Goal: Check status: Check status

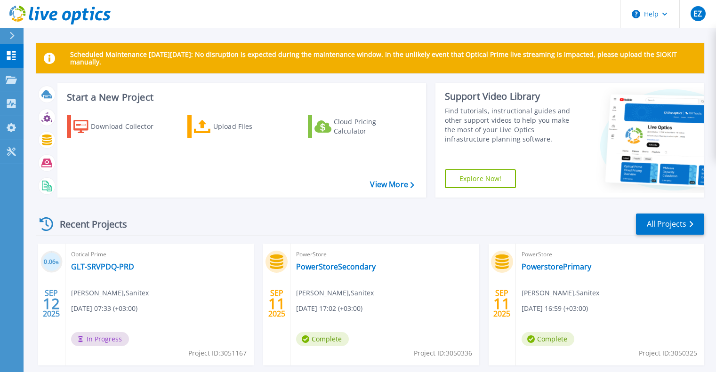
scroll to position [188, 0]
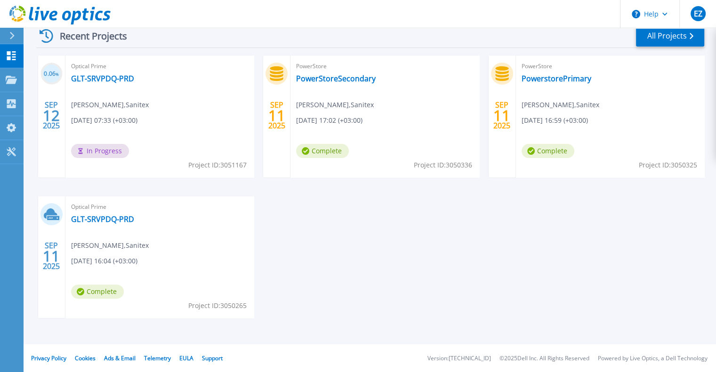
click at [312, 254] on div "0.06 % [DATE] Optical Prime GLT-SRVPDQ-PRD Egidijus Zem , Sanitex [DATE] 07:33 …" at bounding box center [366, 196] width 675 height 281
click at [88, 78] on link "GLT-SRVPDQ-PRD" at bounding box center [102, 78] width 63 height 9
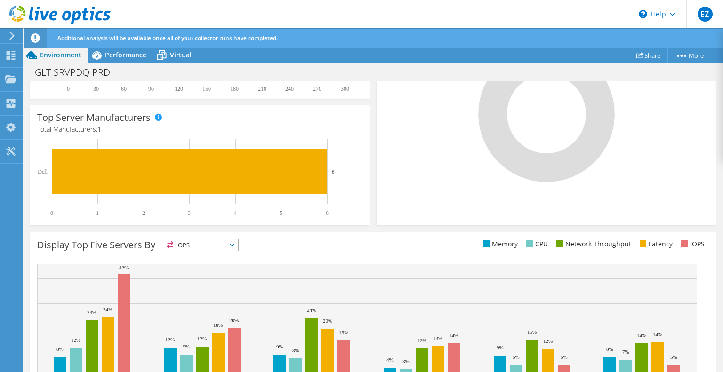
scroll to position [311, 0]
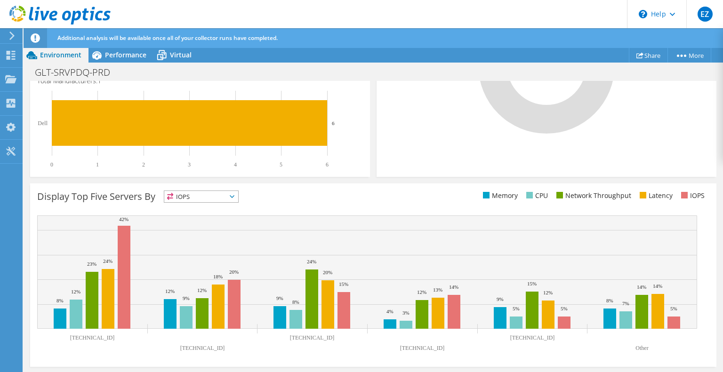
click at [356, 195] on div "Display Top Five Servers By IOPS IOPS" at bounding box center [205, 199] width 336 height 16
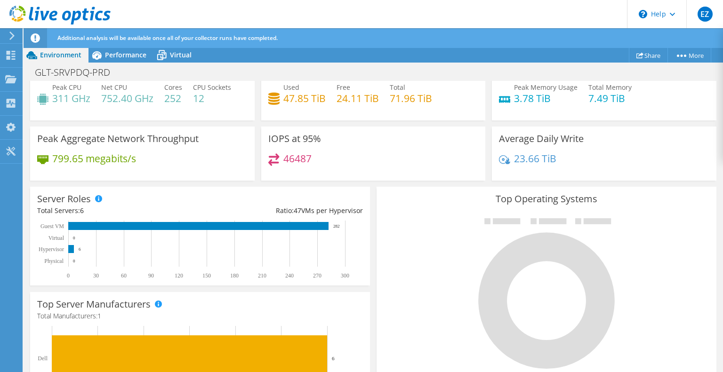
scroll to position [0, 0]
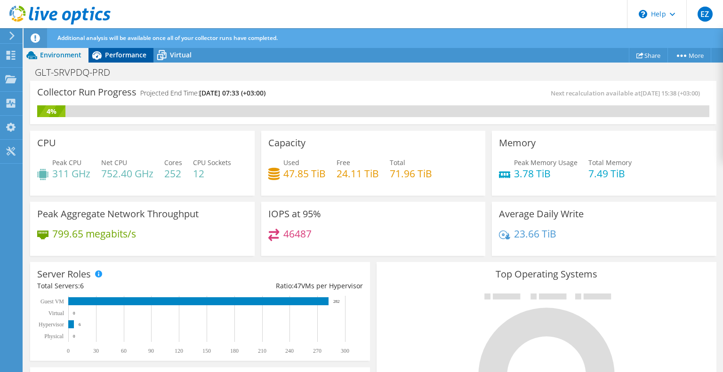
click at [127, 55] on span "Performance" at bounding box center [125, 54] width 41 height 9
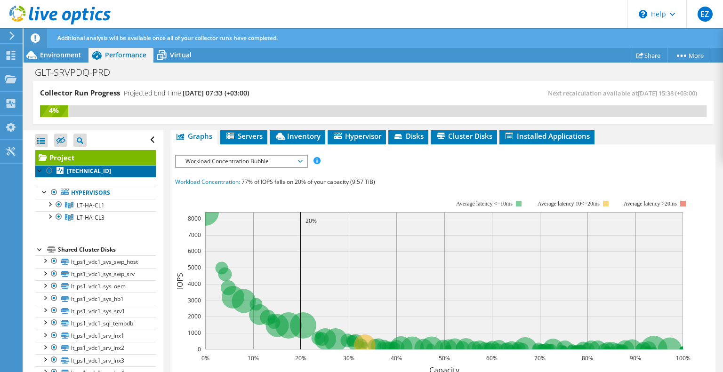
click at [76, 171] on b "192.168.7.113" at bounding box center [89, 171] width 44 height 8
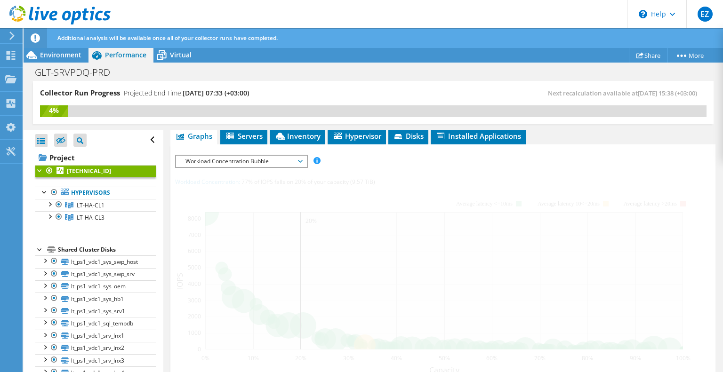
scroll to position [162, 0]
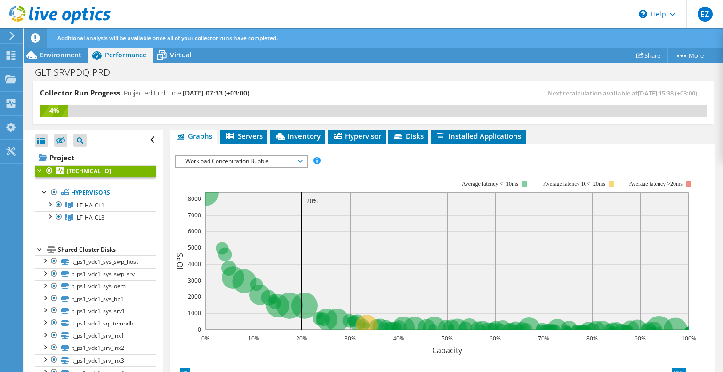
click at [280, 160] on span "Workload Concentration Bubble" at bounding box center [241, 161] width 121 height 11
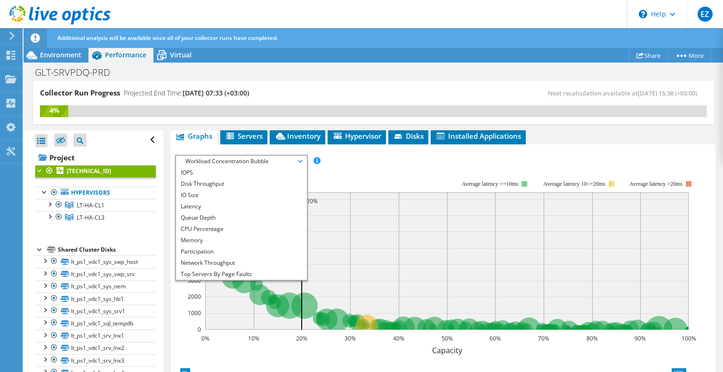
scroll to position [34, 0]
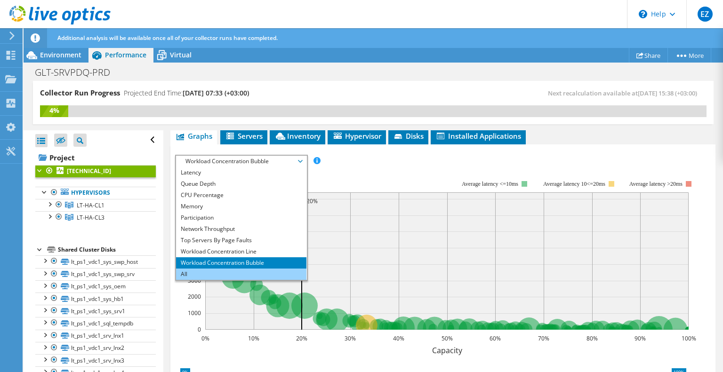
click at [190, 270] on li "All" at bounding box center [241, 274] width 130 height 11
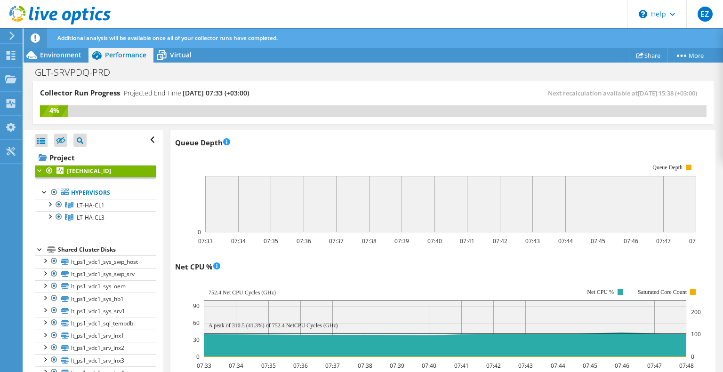
scroll to position [638, 0]
